Goal: Information Seeking & Learning: Learn about a topic

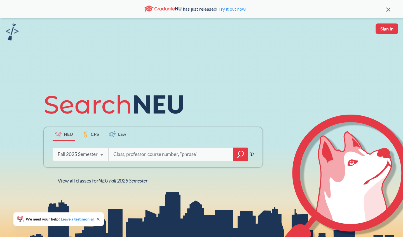
click at [241, 149] on div at bounding box center [240, 154] width 15 height 13
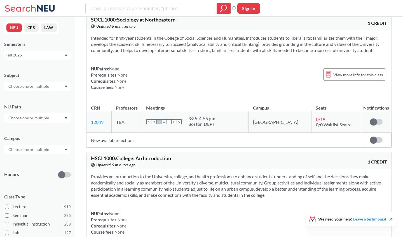
scroll to position [3019, 0]
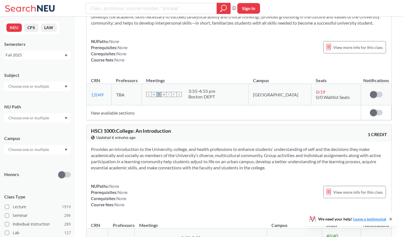
click at [44, 32] on button "LAW" at bounding box center [49, 27] width 16 height 8
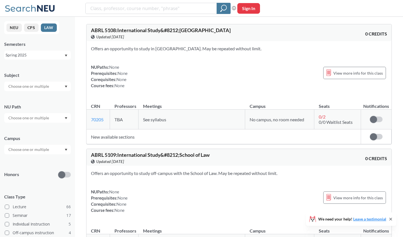
click at [28, 28] on button "CPS" at bounding box center [31, 27] width 15 height 8
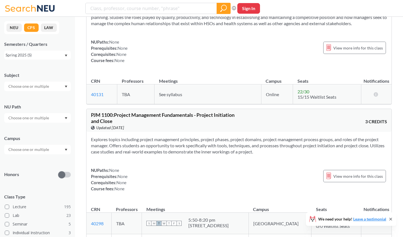
scroll to position [2307, 0]
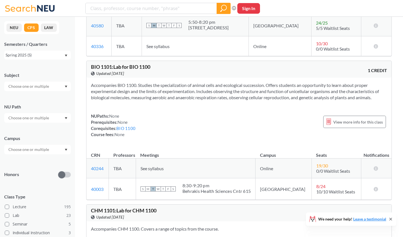
click at [17, 30] on button "NEU" at bounding box center [13, 27] width 15 height 8
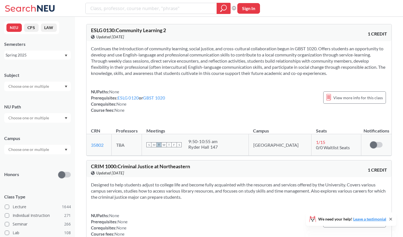
click at [42, 54] on div "Spring 2025" at bounding box center [35, 55] width 58 height 6
click at [51, 55] on div "Spring 2025" at bounding box center [35, 55] width 58 height 6
click at [34, 65] on div "Fall 2025" at bounding box center [38, 67] width 63 height 6
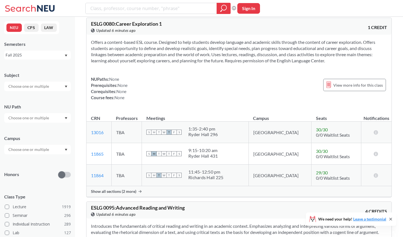
scroll to position [187, 0]
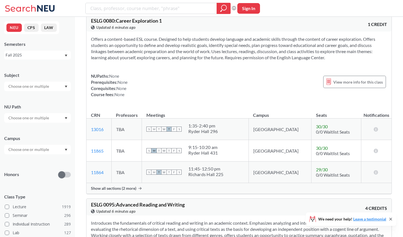
click at [58, 86] on div at bounding box center [37, 87] width 67 height 10
click at [36, 99] on div "CS ( 115 )" at bounding box center [38, 96] width 63 height 6
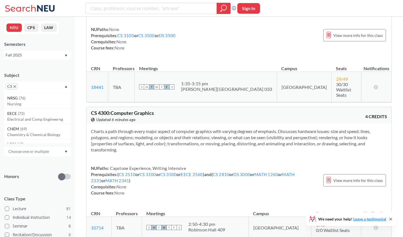
scroll to position [4478, 0]
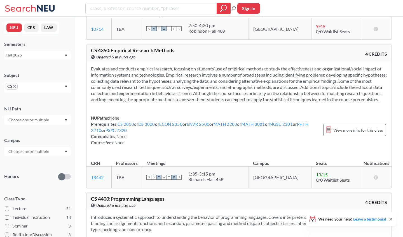
click at [97, 175] on link "18442" at bounding box center [97, 177] width 13 height 5
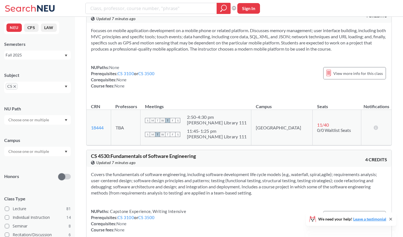
scroll to position [5146, 0]
